Goal: Check status: Check status

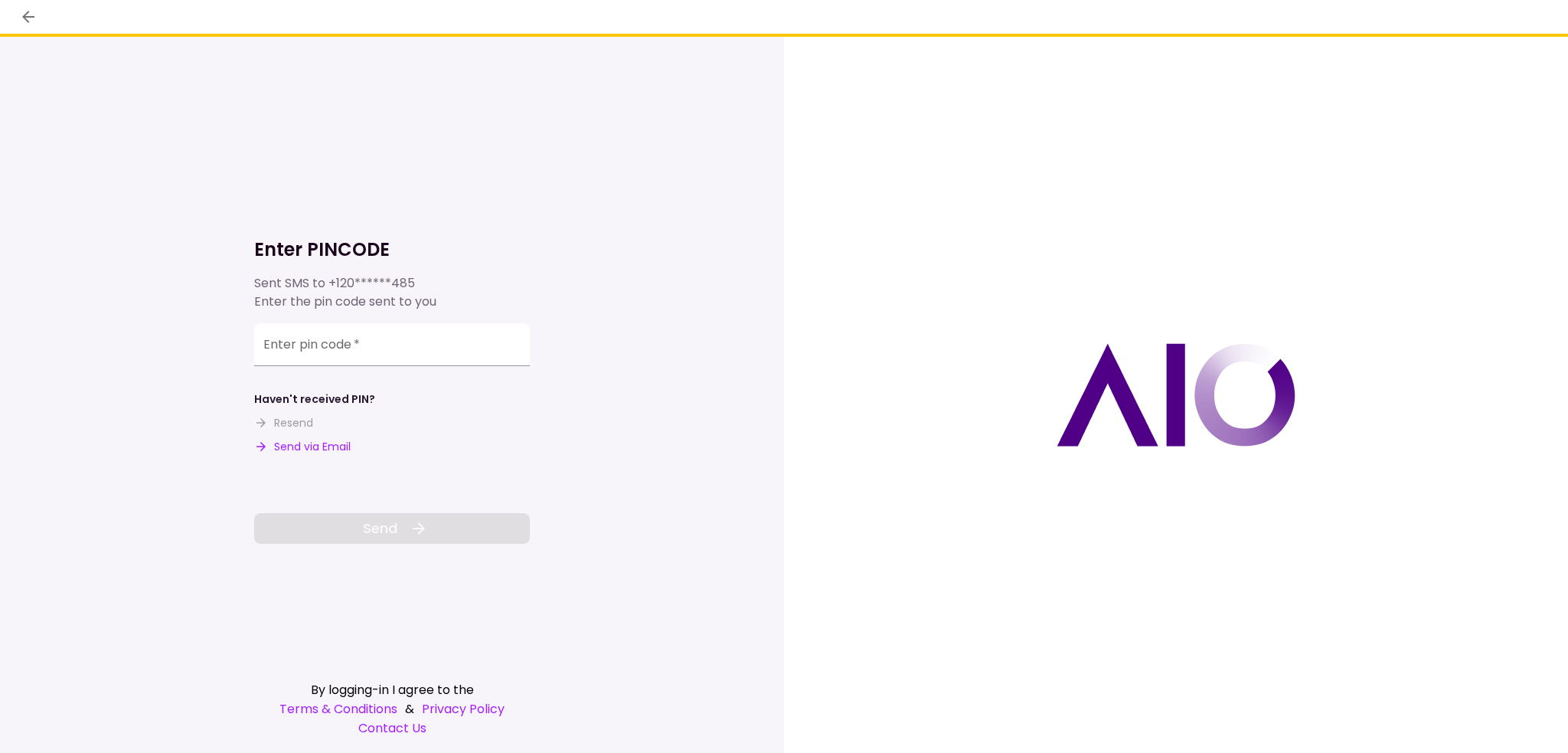
click at [298, 440] on button "Send via Email" at bounding box center [303, 447] width 97 height 16
click at [318, 348] on div "Enter pin code   *" at bounding box center [392, 347] width 275 height 43
click at [293, 353] on label "Enter pin code   *" at bounding box center [311, 346] width 97 height 18
click at [293, 353] on input "Enter pin code   *" at bounding box center [392, 347] width 275 height 43
click at [383, 349] on input "Enter pin code   *" at bounding box center [392, 347] width 275 height 43
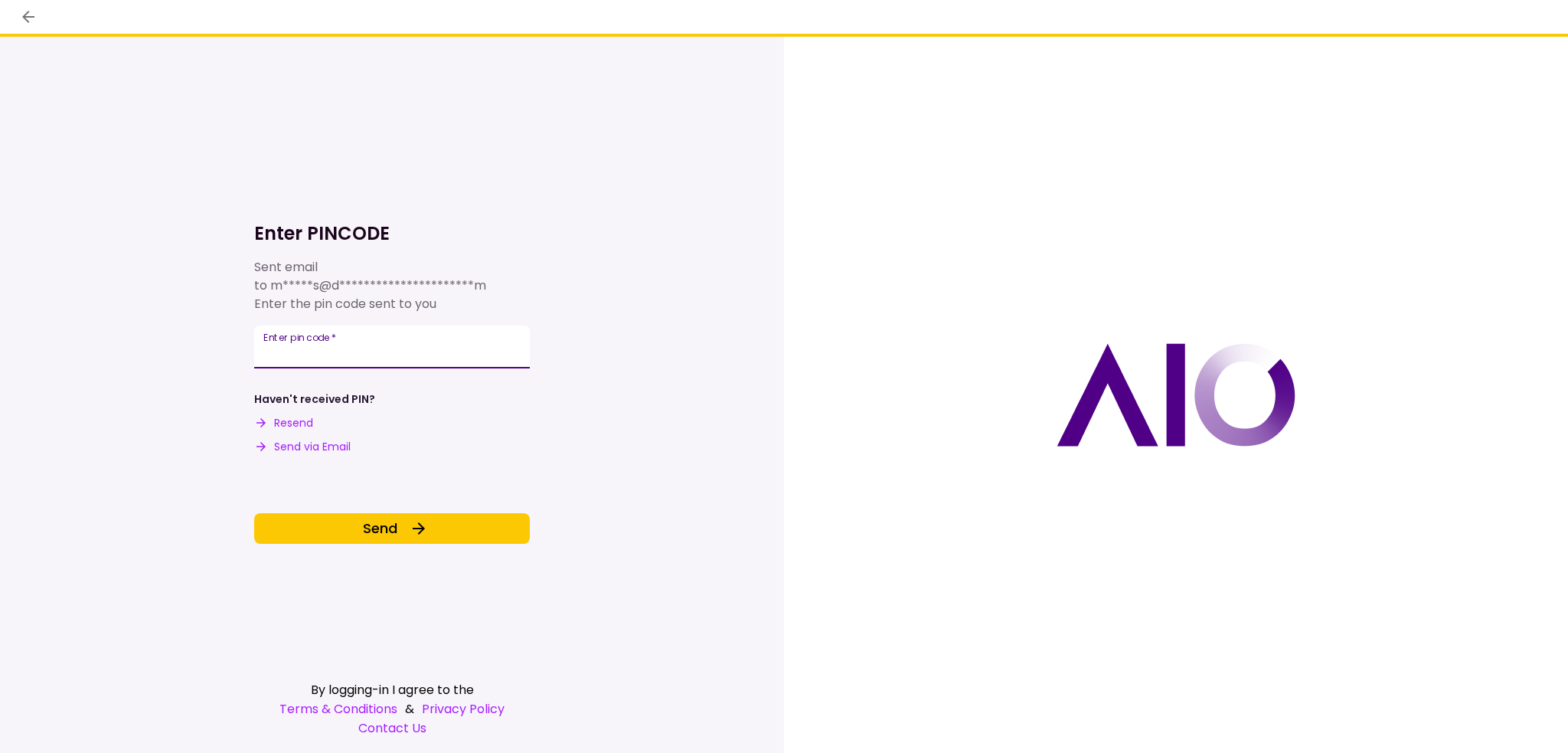
type input "******"
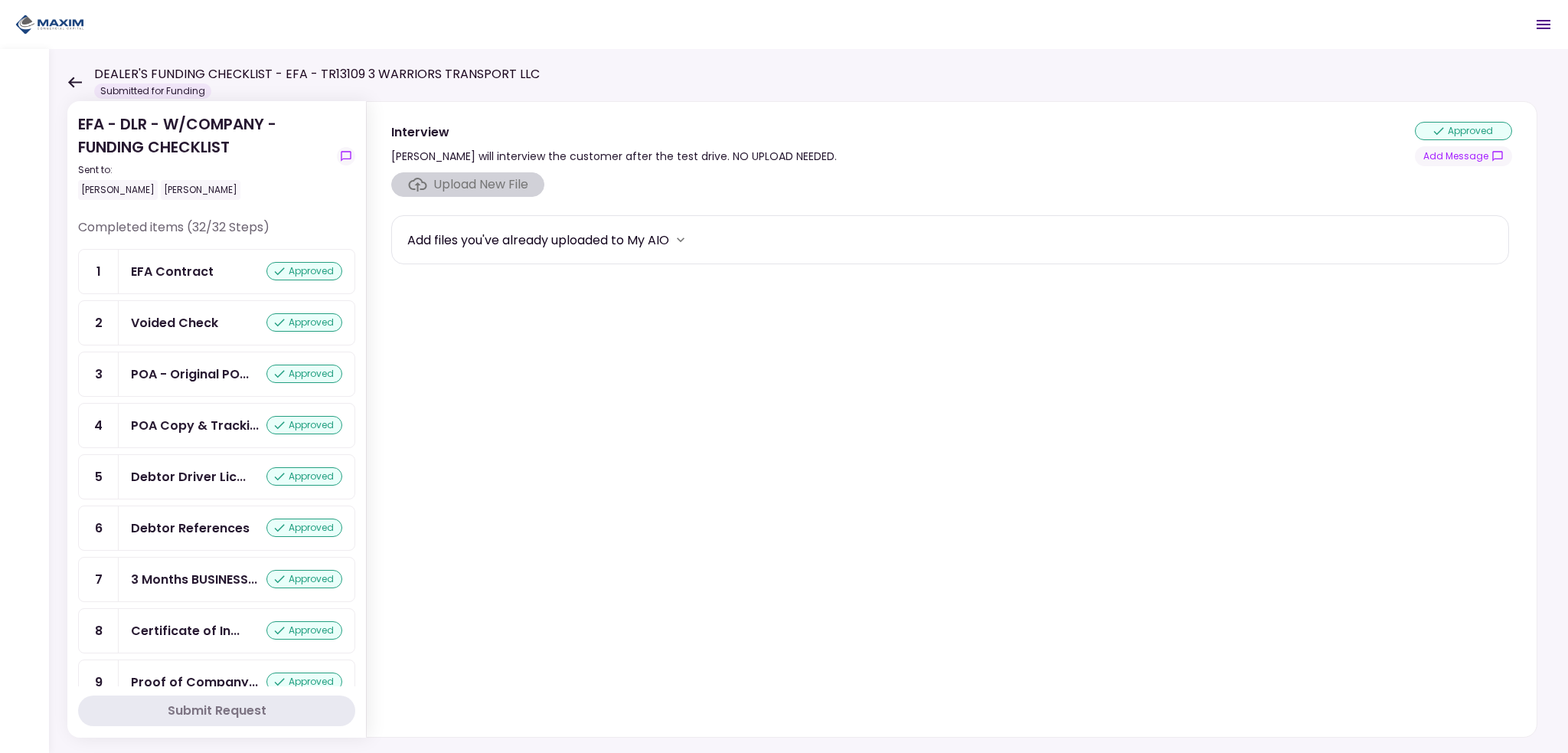
click at [68, 82] on icon at bounding box center [74, 82] width 14 height 11
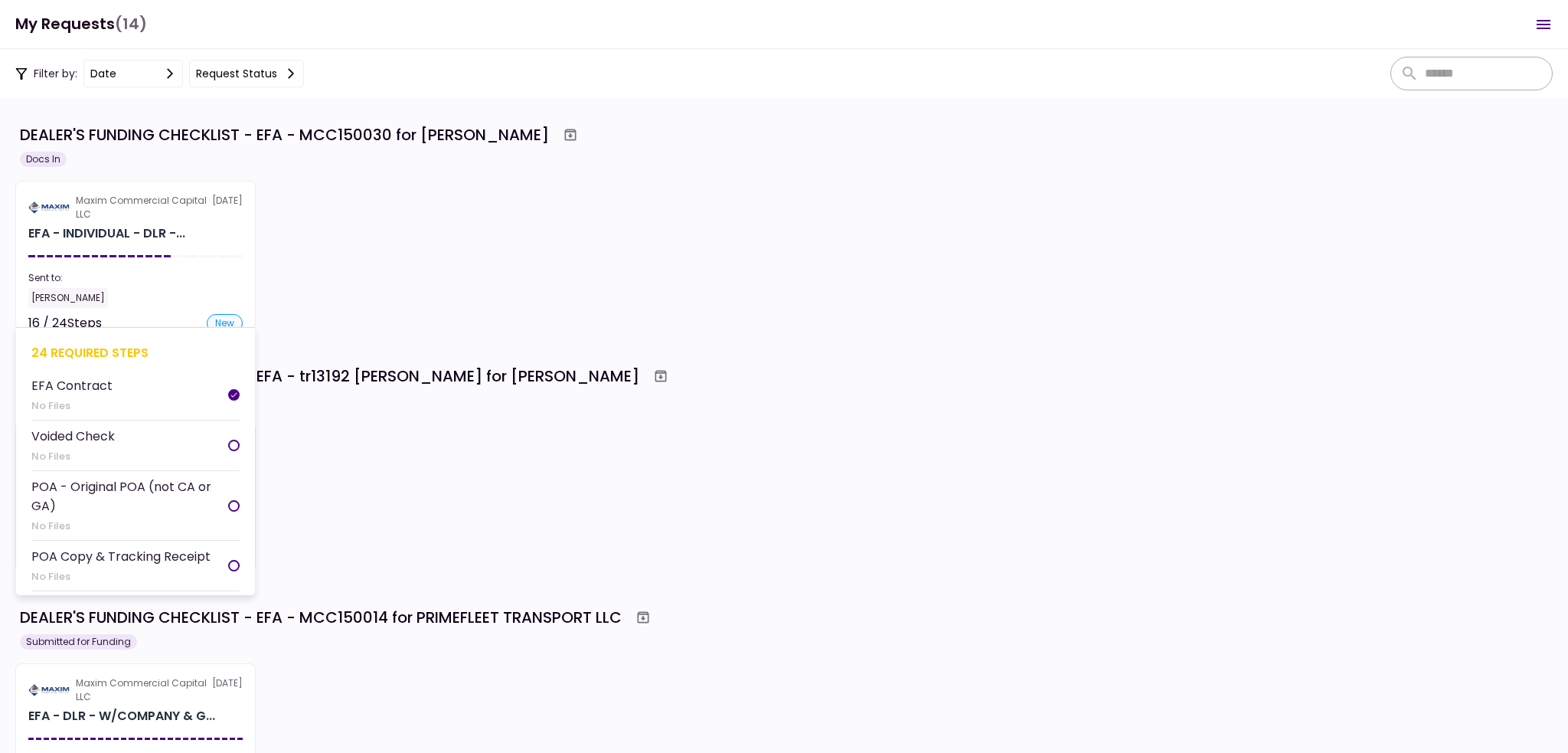
click at [172, 251] on section "Maxim Commercial Capital LLC [DATE] EFA - INDIVIDUAL - DLR -... Sent to: [PERSO…" at bounding box center [135, 255] width 241 height 149
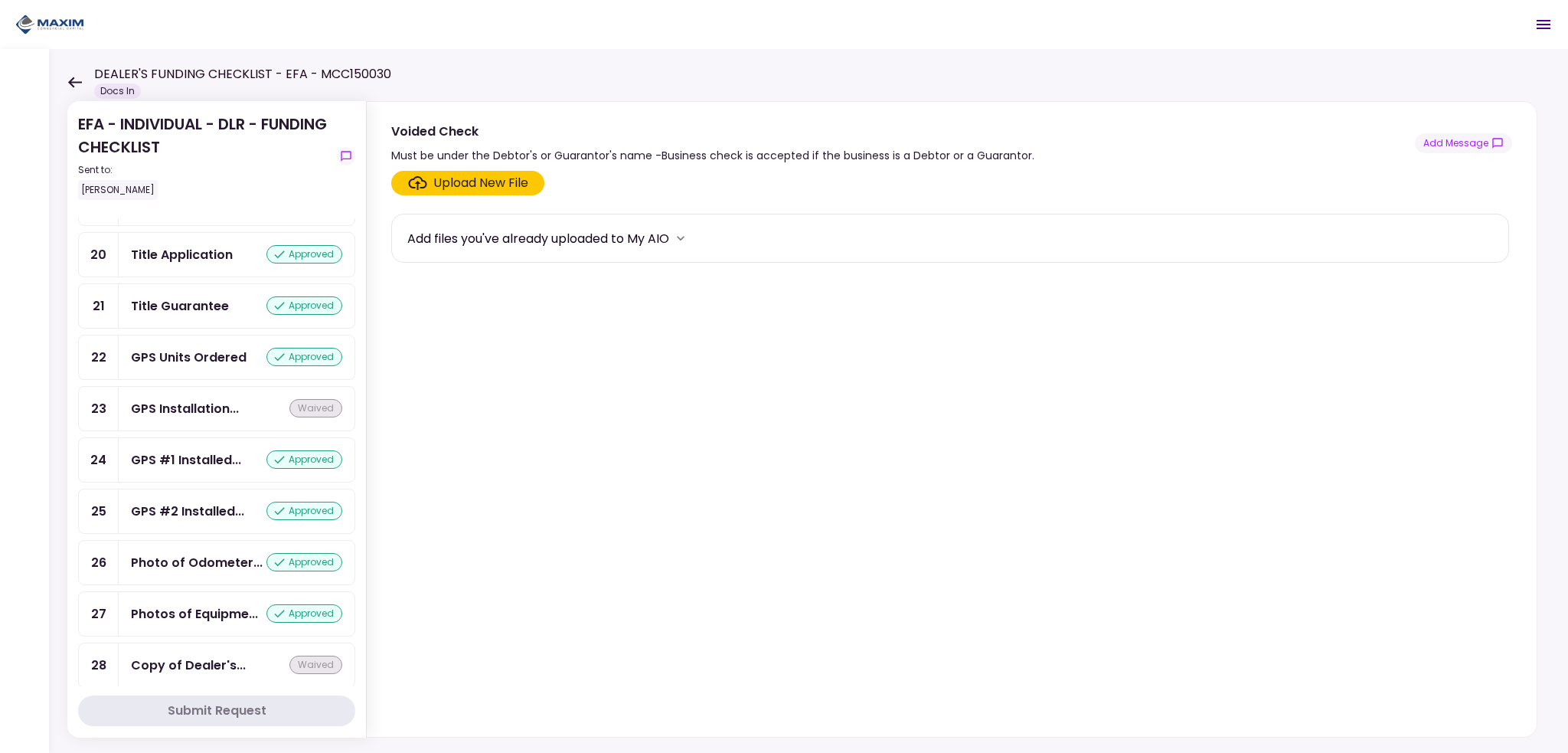
scroll to position [1134, 0]
